Goal: Complete application form

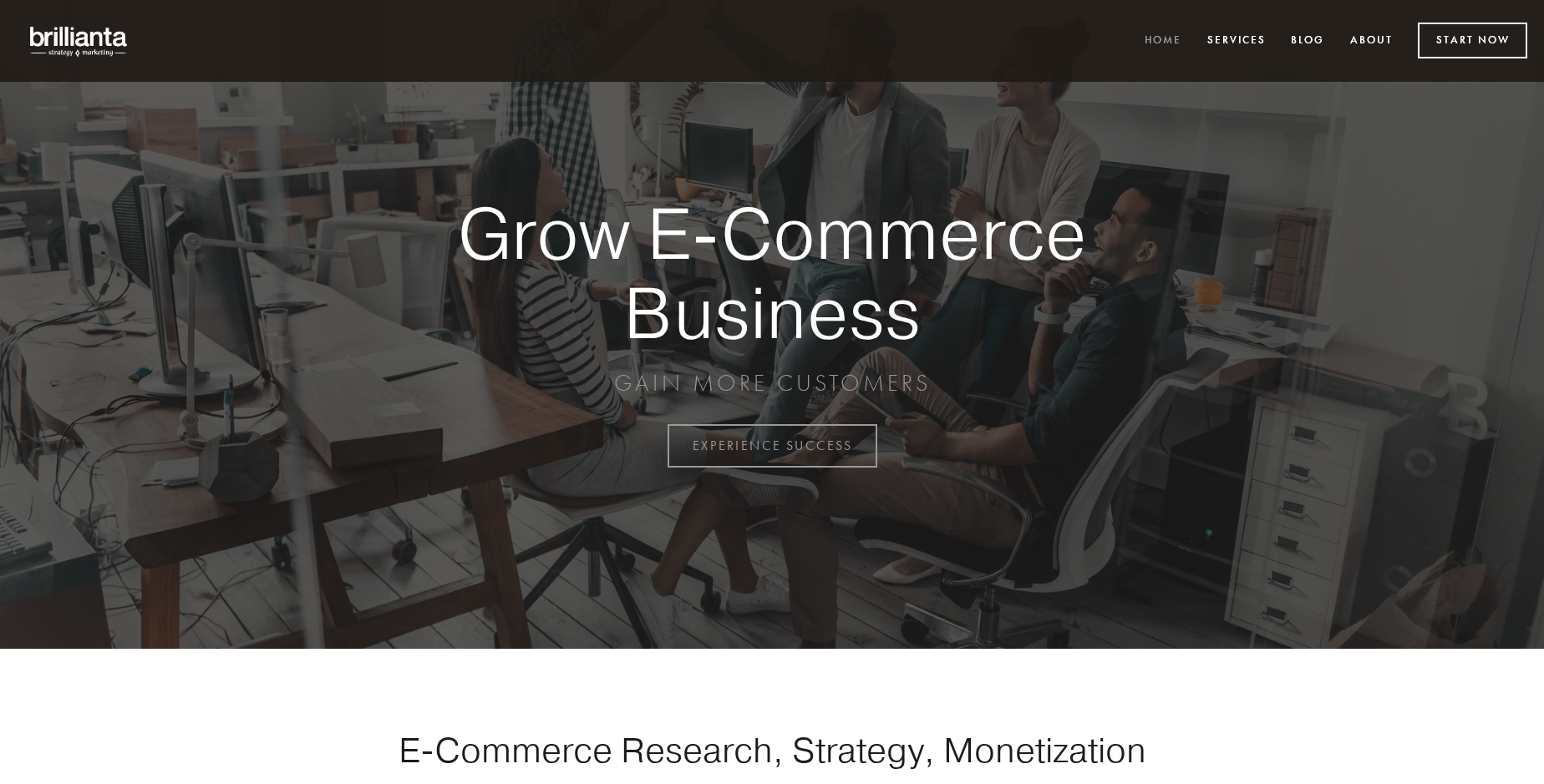
scroll to position [4376, 0]
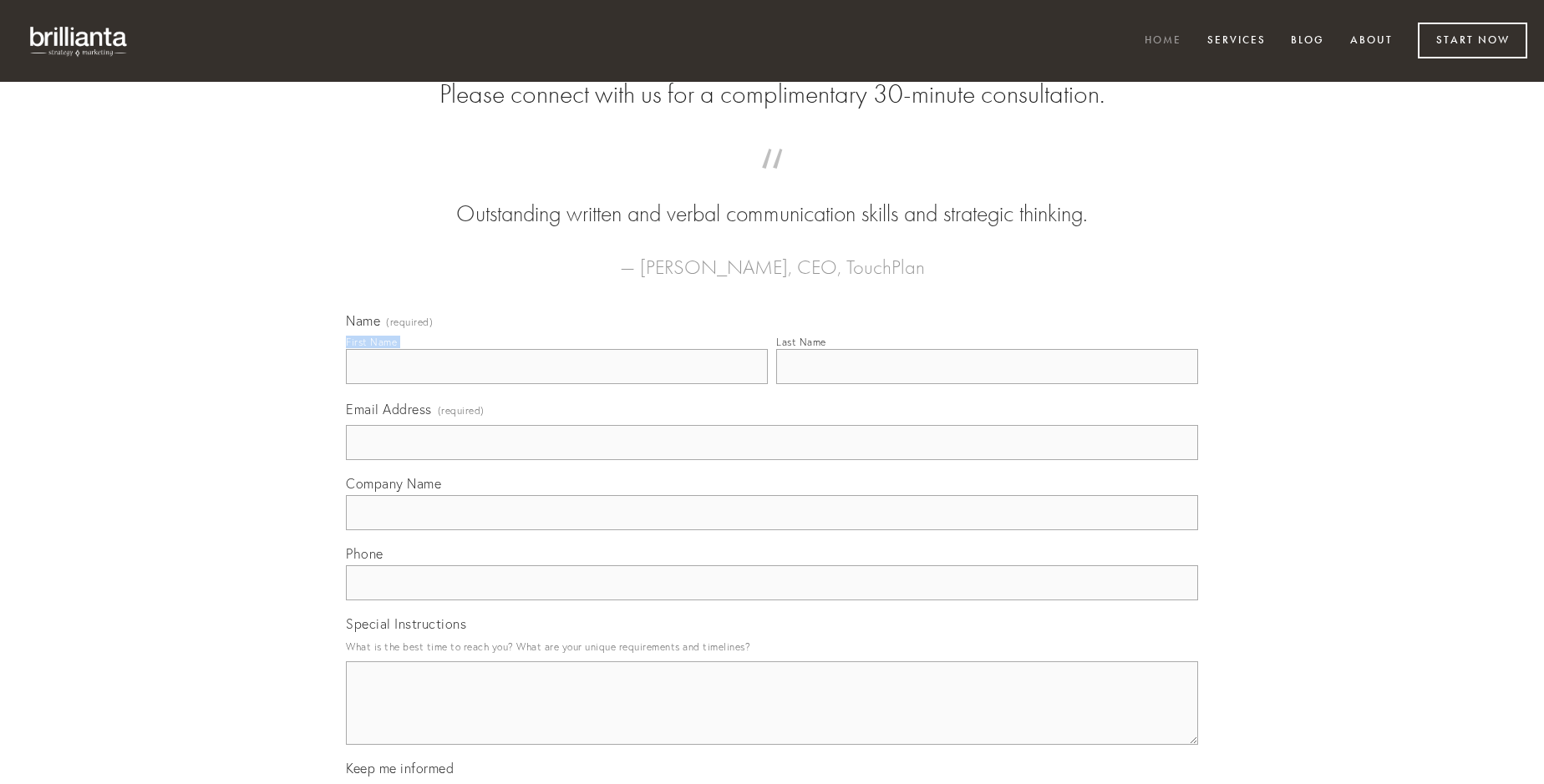
type input "[PERSON_NAME]"
click at [986, 384] on input "Last Name" at bounding box center [986, 366] width 422 height 35
type input "[PERSON_NAME]"
click at [772, 460] on input "Email Address (required)" at bounding box center [772, 442] width 852 height 35
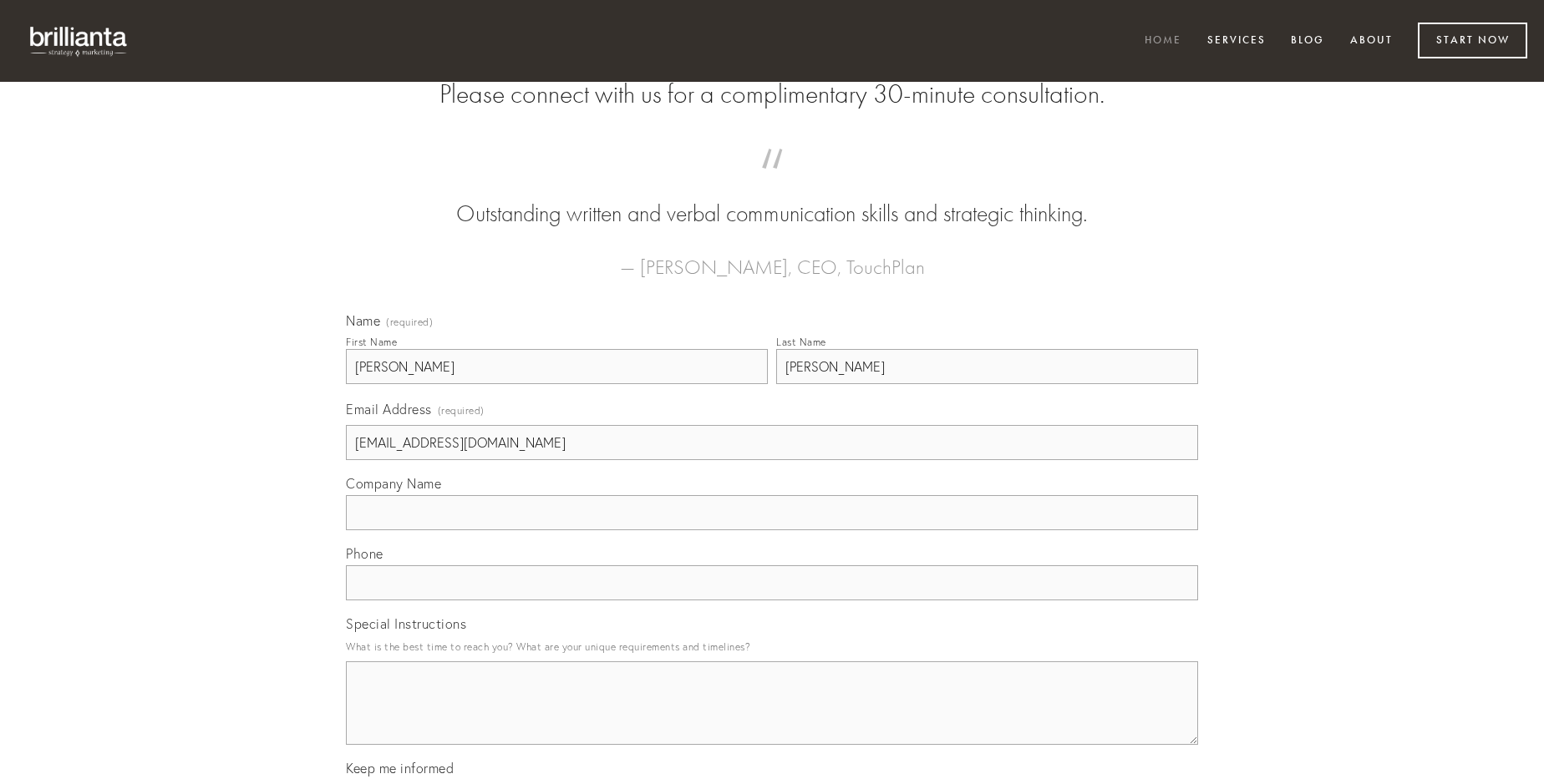
type input "[EMAIL_ADDRESS][DOMAIN_NAME]"
click at [772, 531] on input "Company Name" at bounding box center [772, 512] width 852 height 35
type input "cenaculum"
click at [772, 600] on input "text" at bounding box center [772, 583] width 852 height 35
click at [772, 718] on textarea "Special Instructions" at bounding box center [772, 702] width 852 height 84
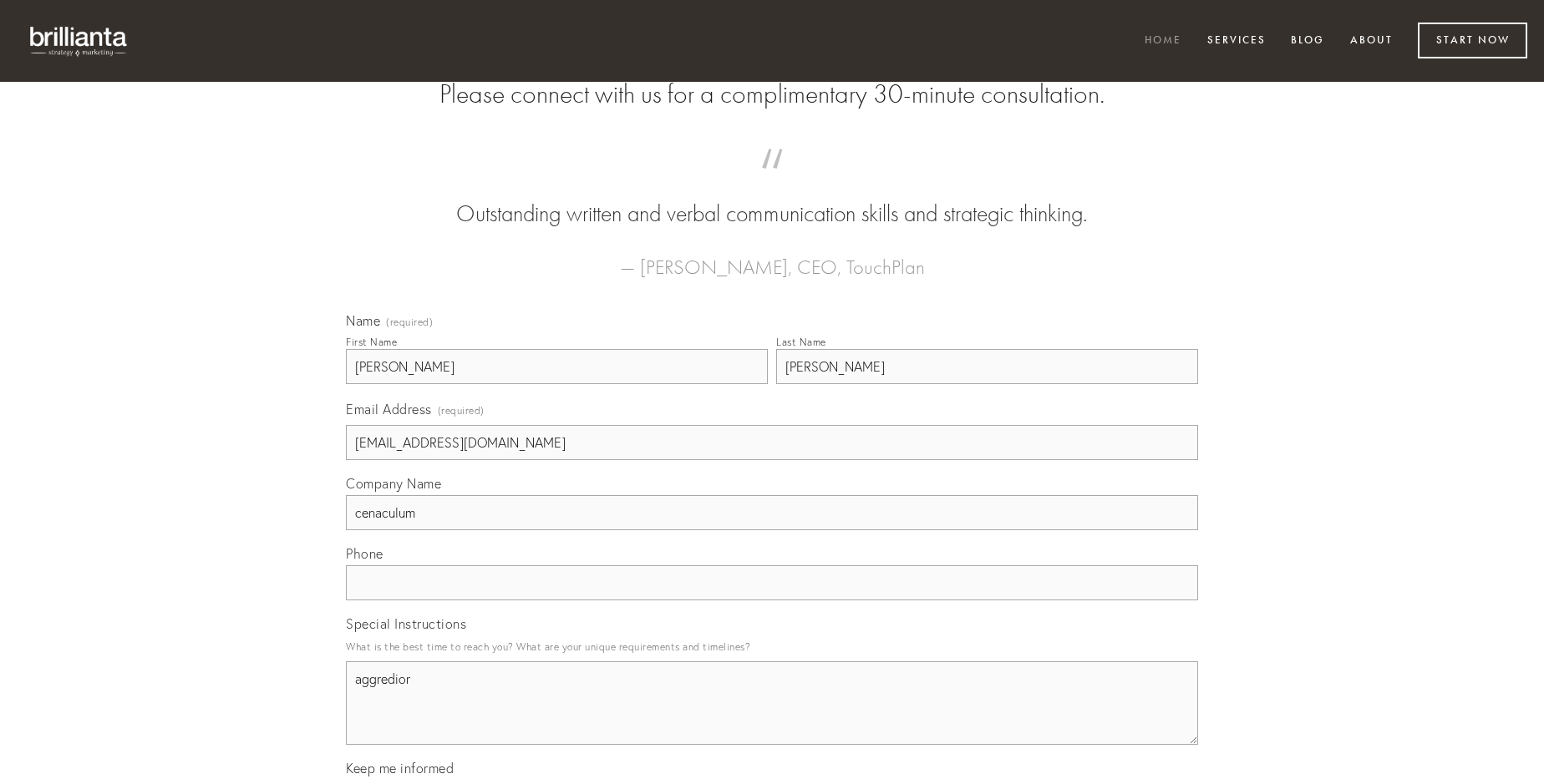
type textarea "aggredior"
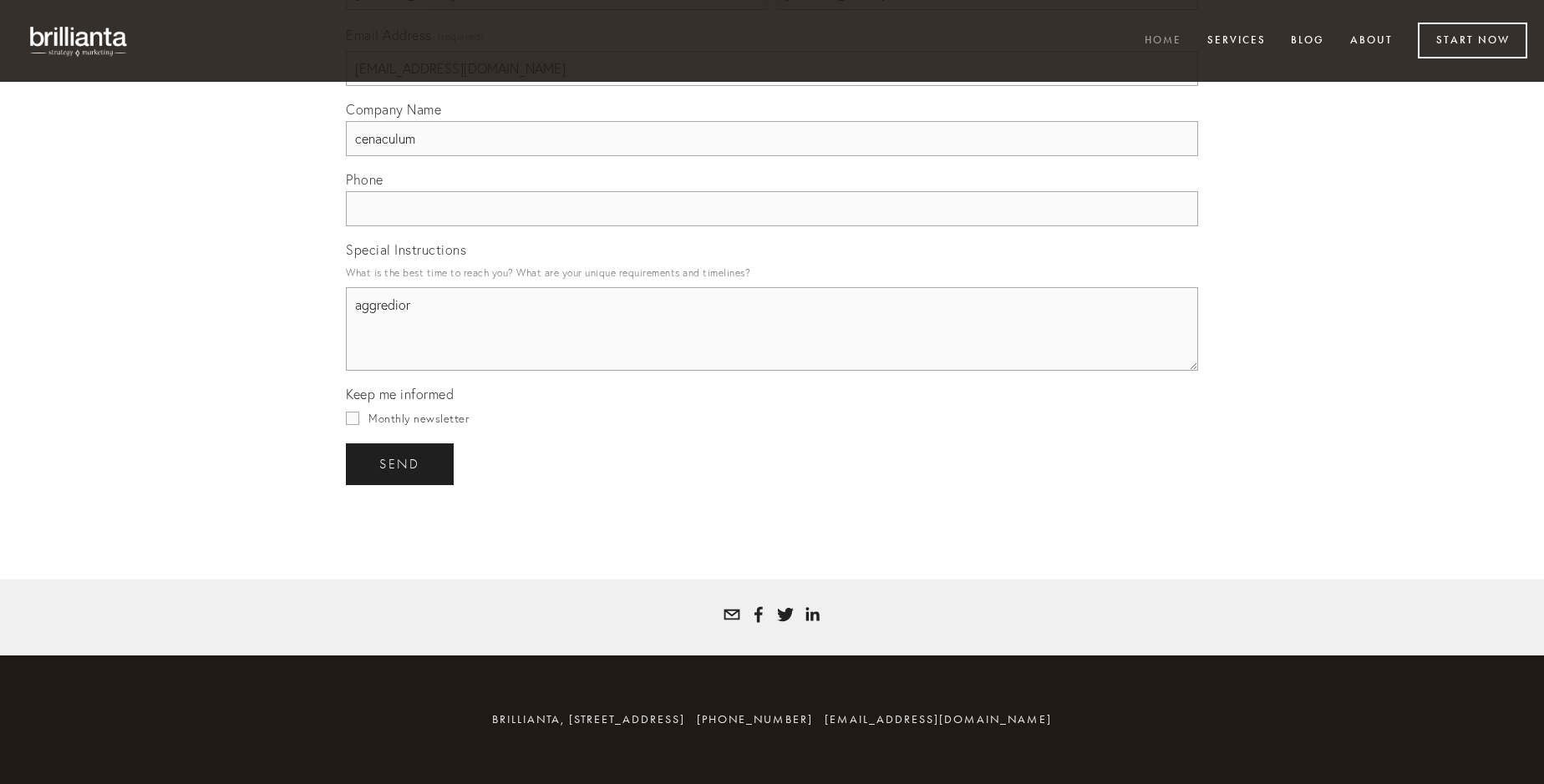
click at [401, 464] on span "send" at bounding box center [400, 464] width 41 height 15
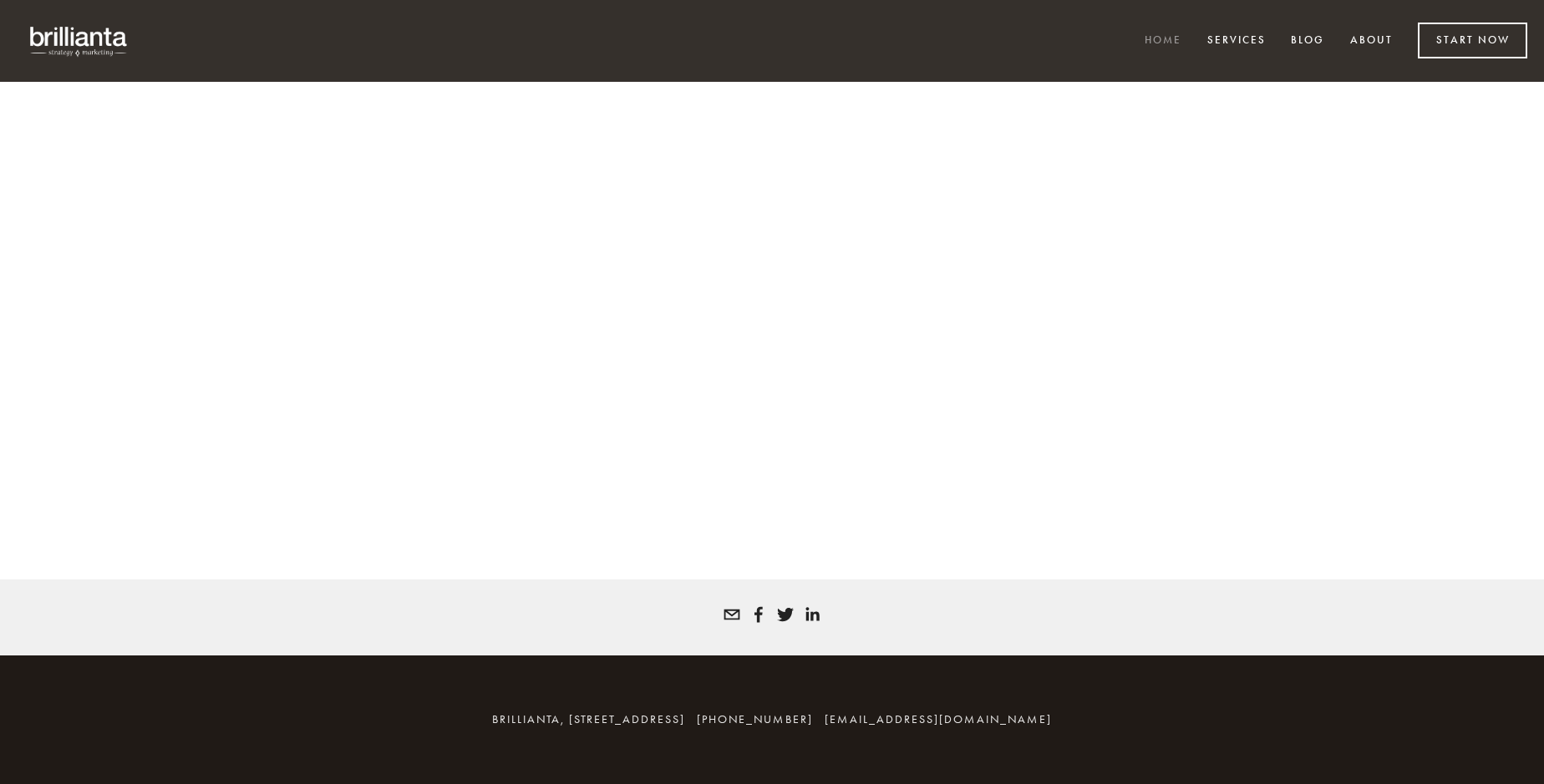
scroll to position [4354, 0]
